Goal: Information Seeking & Learning: Learn about a topic

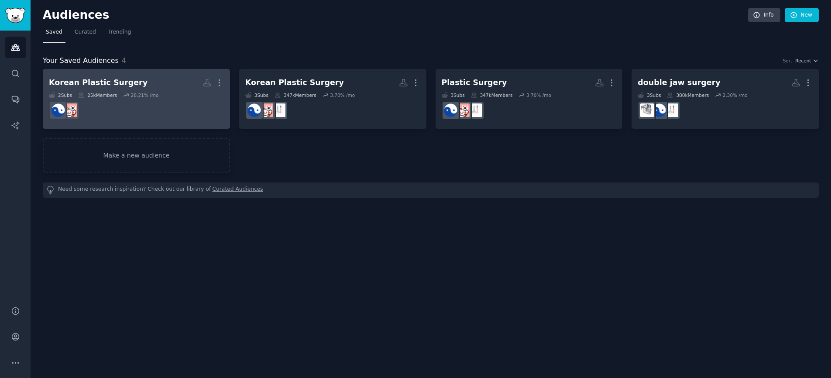
click at [151, 86] on h2 "Korean Plastic Surgery More" at bounding box center [136, 82] width 175 height 15
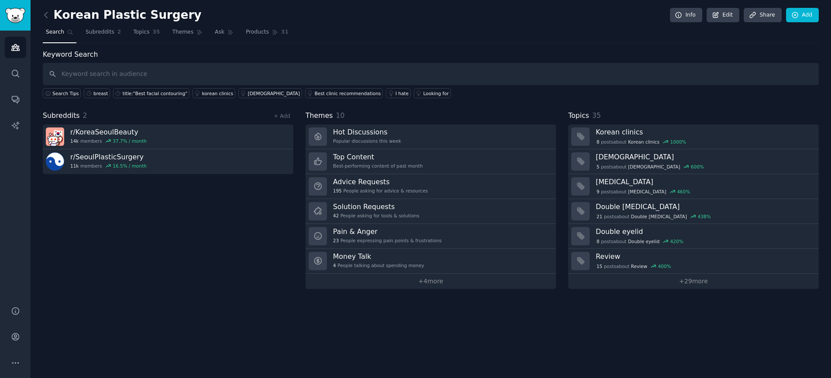
click at [218, 76] on input "text" at bounding box center [431, 74] width 776 height 22
type input "eight plastic surgery"
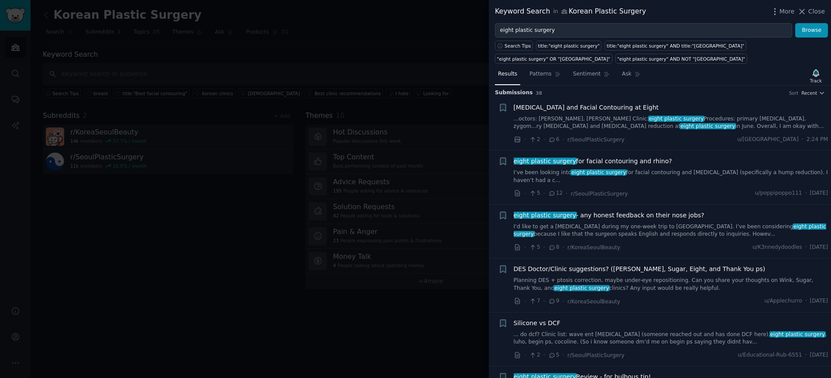
scroll to position [3, 0]
click at [676, 169] on link "I’ve been looking into eight plastic surgery for facial contouring and [MEDICAL…" at bounding box center [671, 175] width 315 height 15
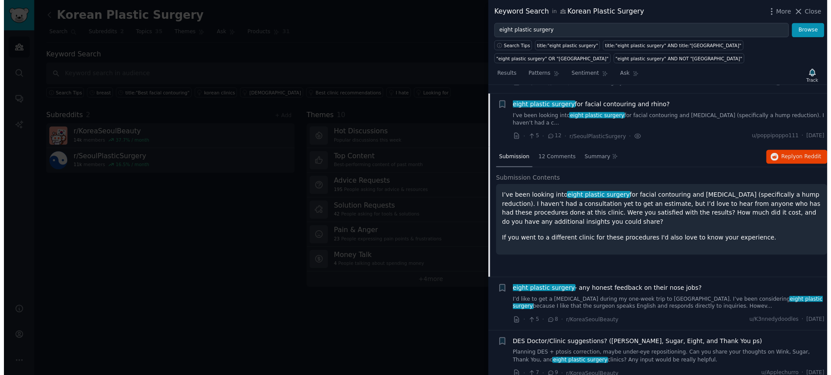
scroll to position [62, 0]
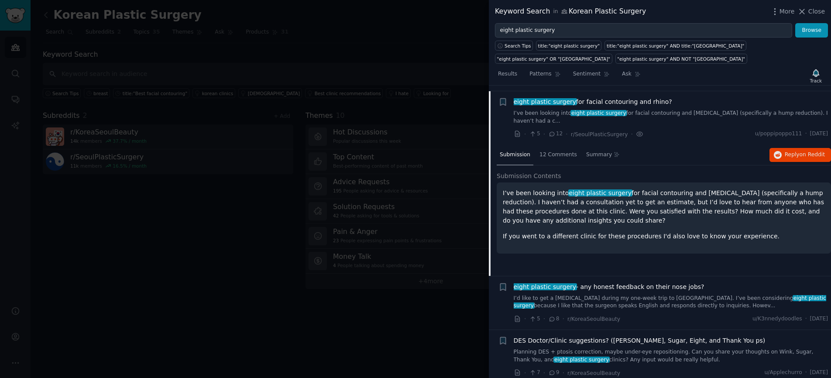
click at [278, 270] on div at bounding box center [415, 189] width 831 height 378
